Goal: Find specific page/section

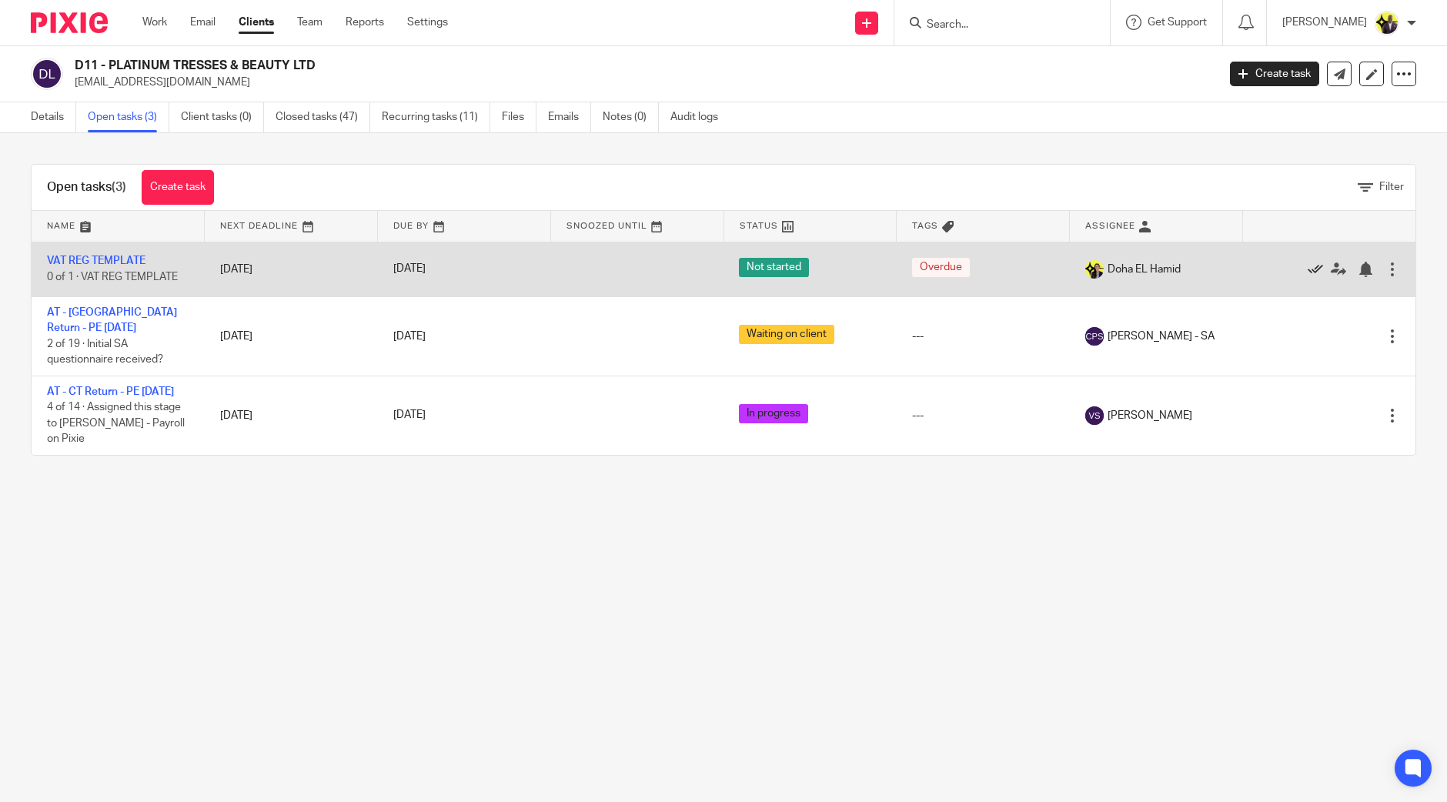
click at [1308, 265] on icon at bounding box center [1315, 269] width 15 height 15
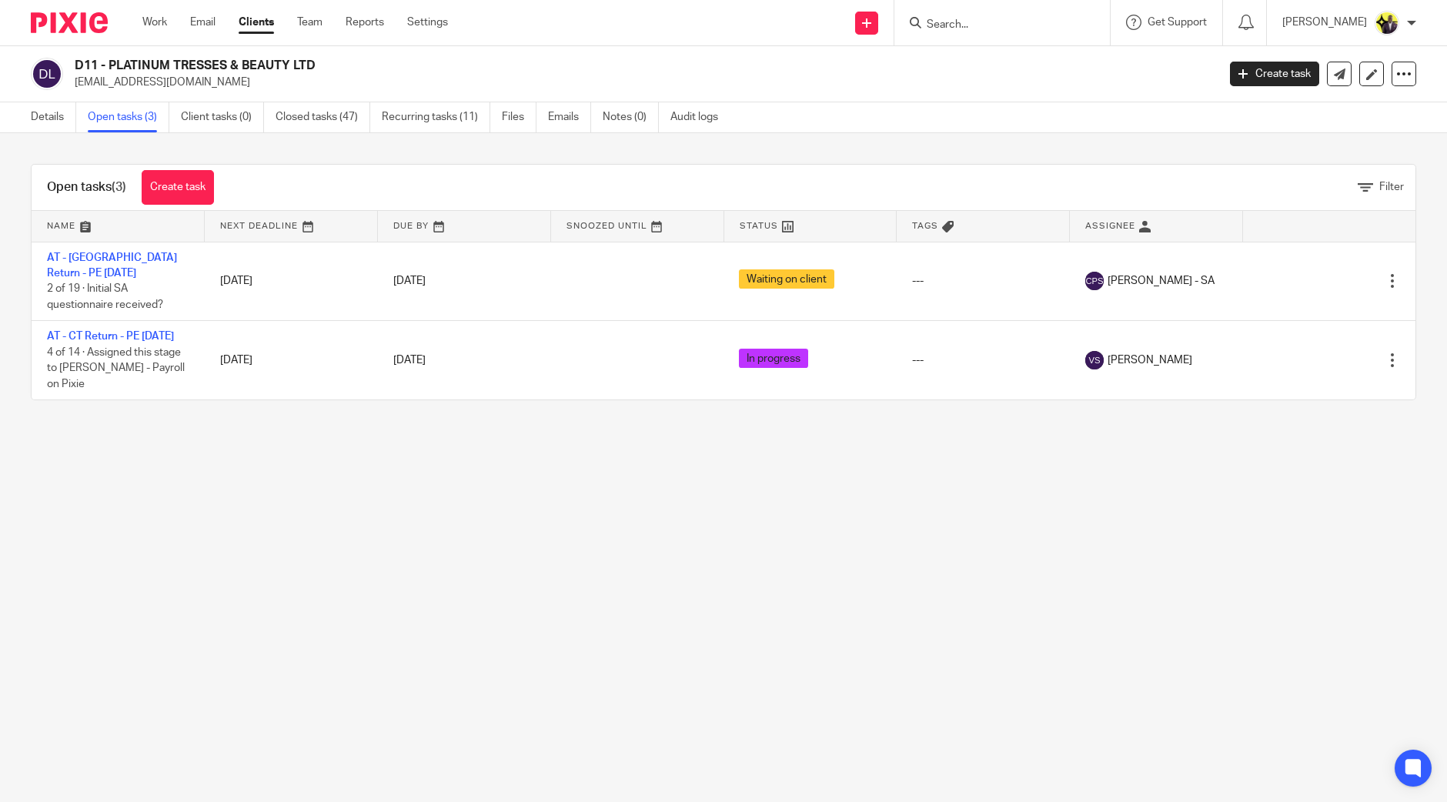
click at [1007, 21] on input "Search" at bounding box center [994, 25] width 139 height 14
click at [1007, 25] on input "Search" at bounding box center [994, 25] width 139 height 14
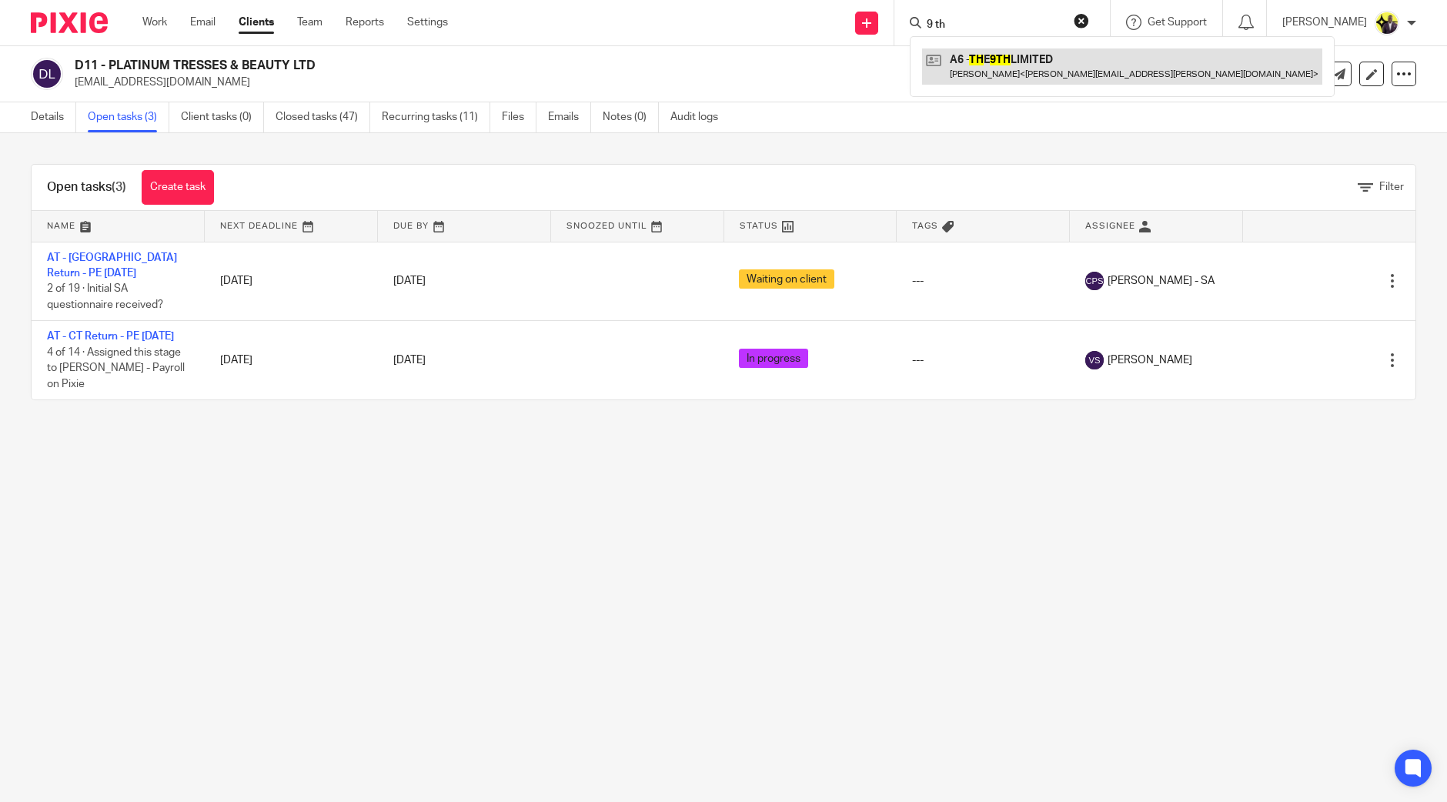
type input "9 th"
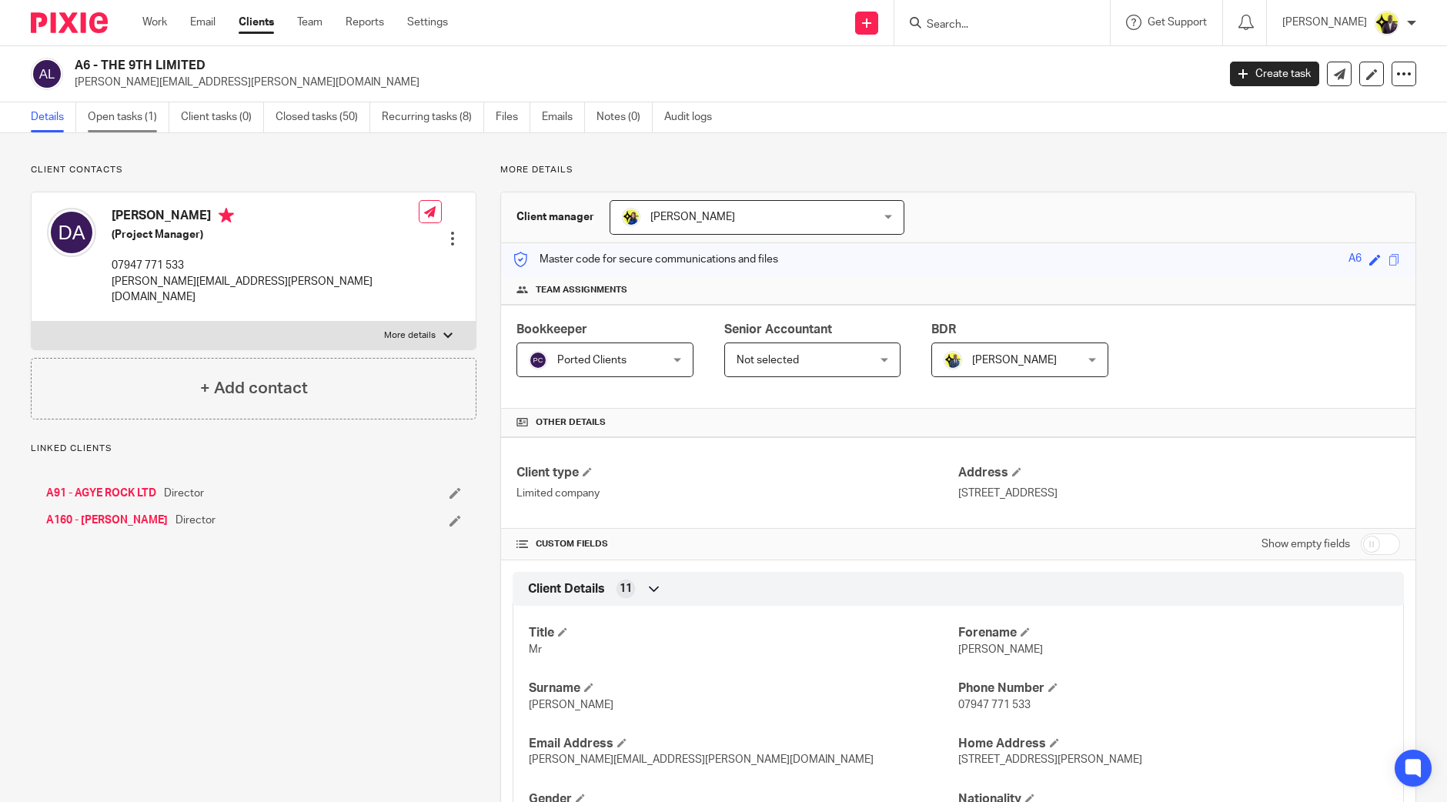
click at [131, 117] on link "Open tasks (1)" at bounding box center [129, 117] width 82 height 30
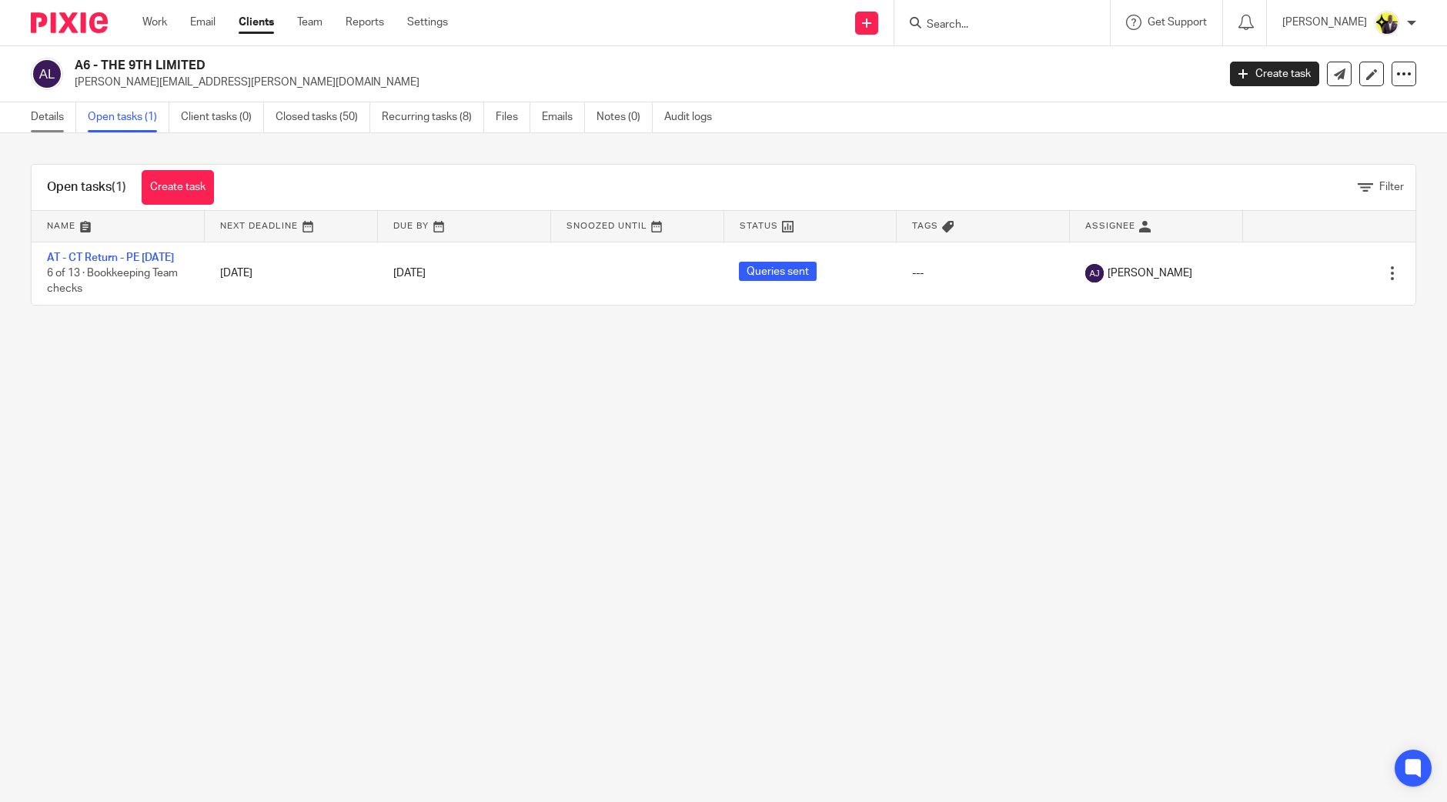
click at [54, 113] on link "Details" at bounding box center [53, 117] width 45 height 30
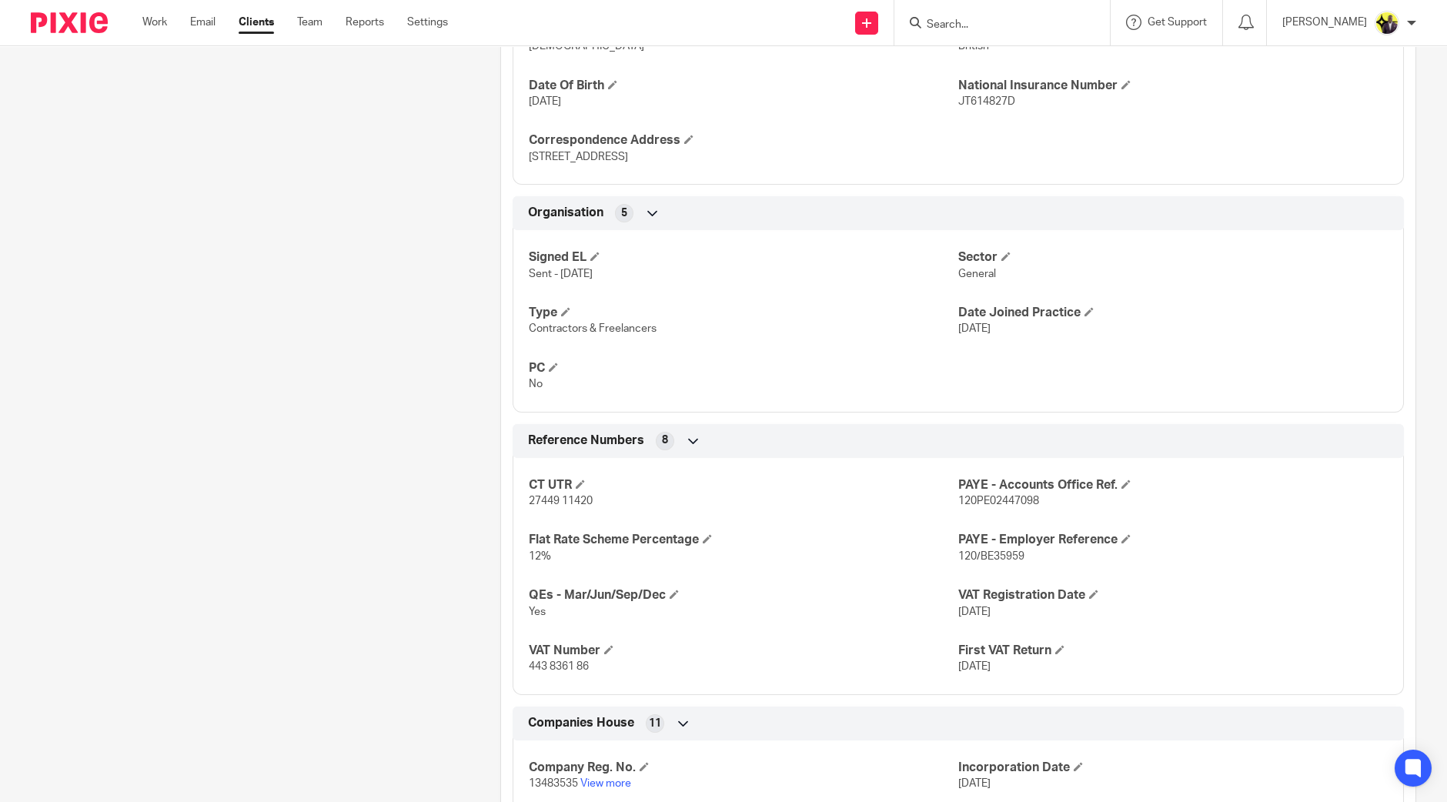
scroll to position [866, 0]
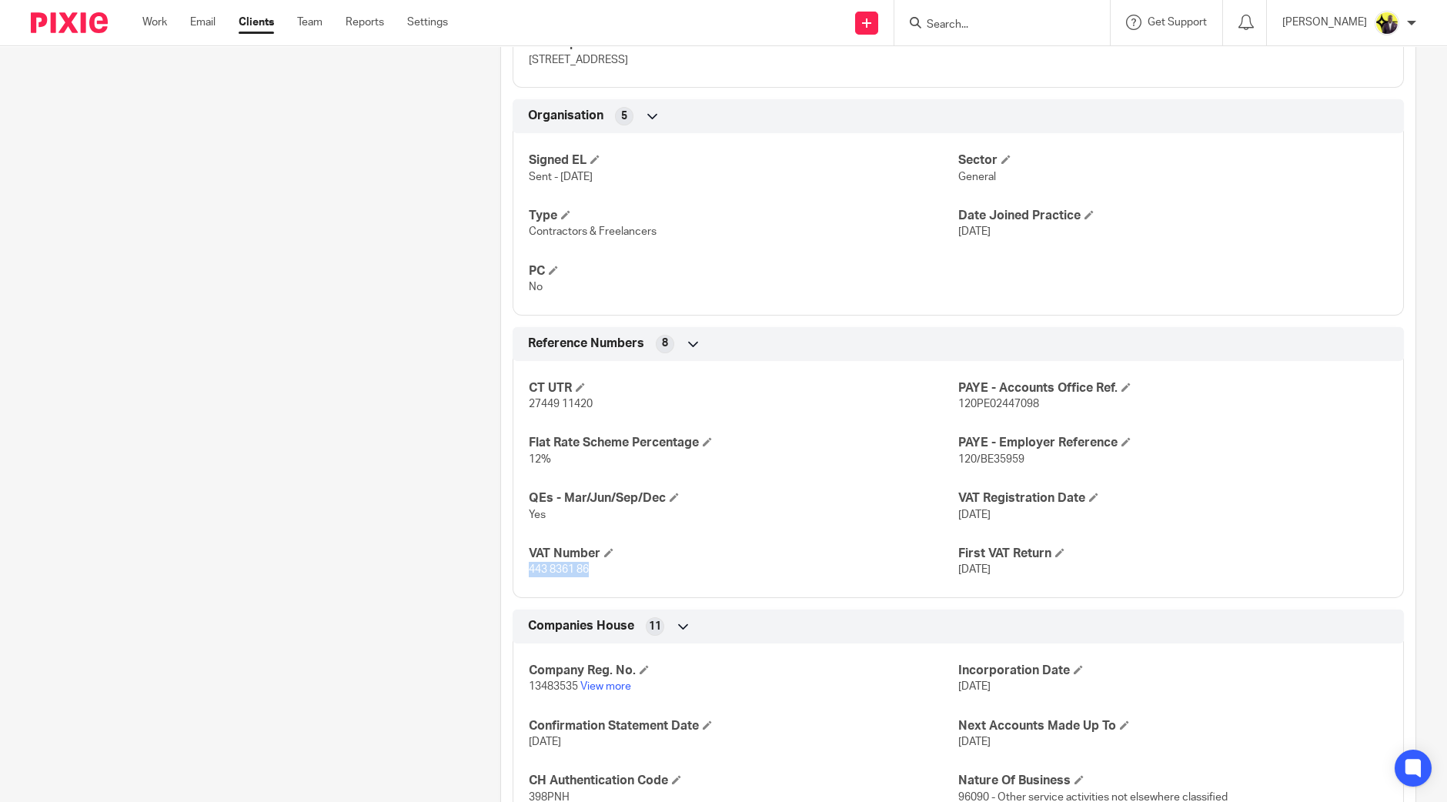
drag, startPoint x: 599, startPoint y: 563, endPoint x: 527, endPoint y: 569, distance: 72.6
click at [529, 569] on p "443 8361 86" at bounding box center [744, 569] width 430 height 15
copy span "443 8361 86"
